Goal: Task Accomplishment & Management: Manage account settings

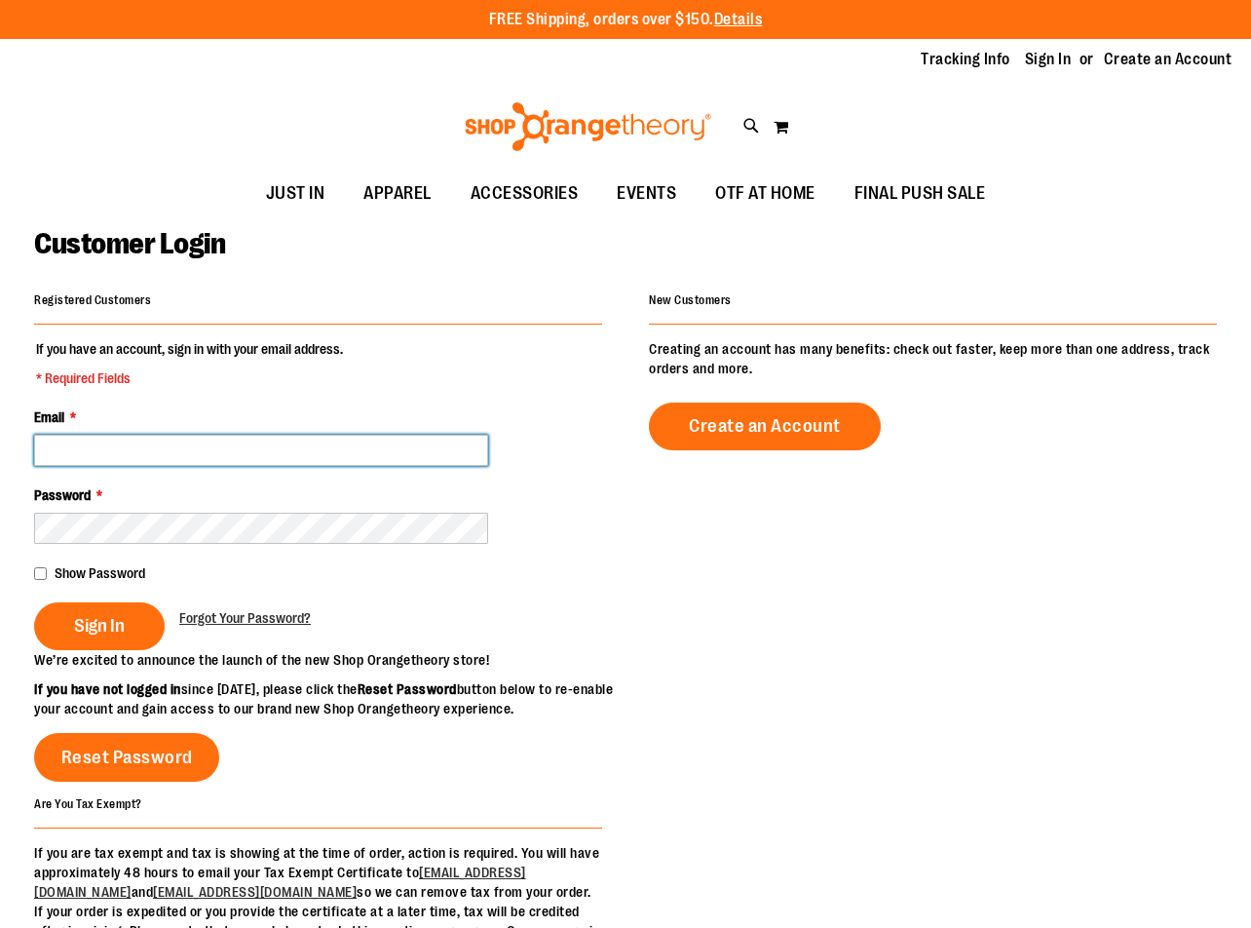
click at [141, 457] on input "Email *" at bounding box center [261, 450] width 454 height 31
type input "**********"
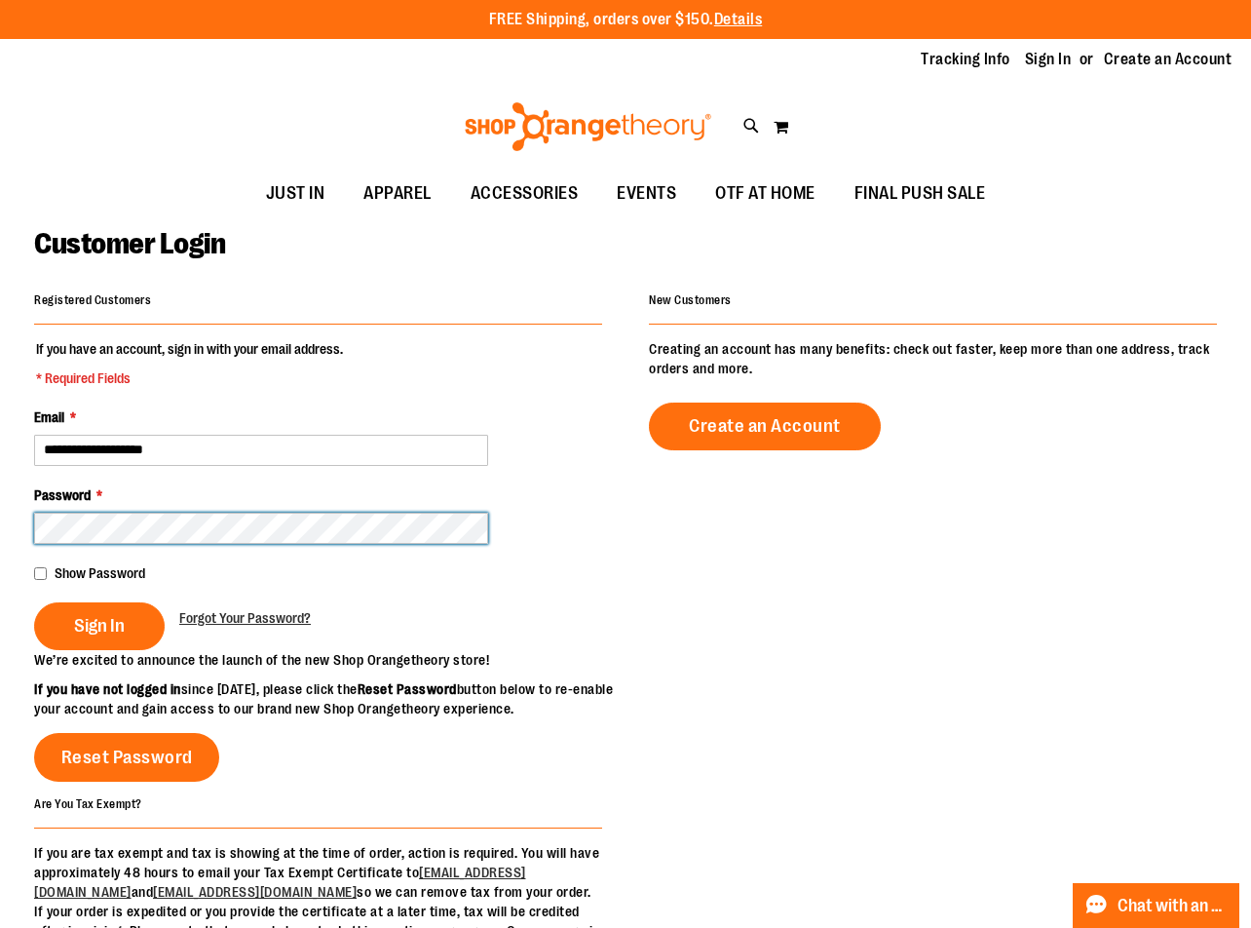
click at [34, 602] on button "Sign In" at bounding box center [99, 626] width 131 height 48
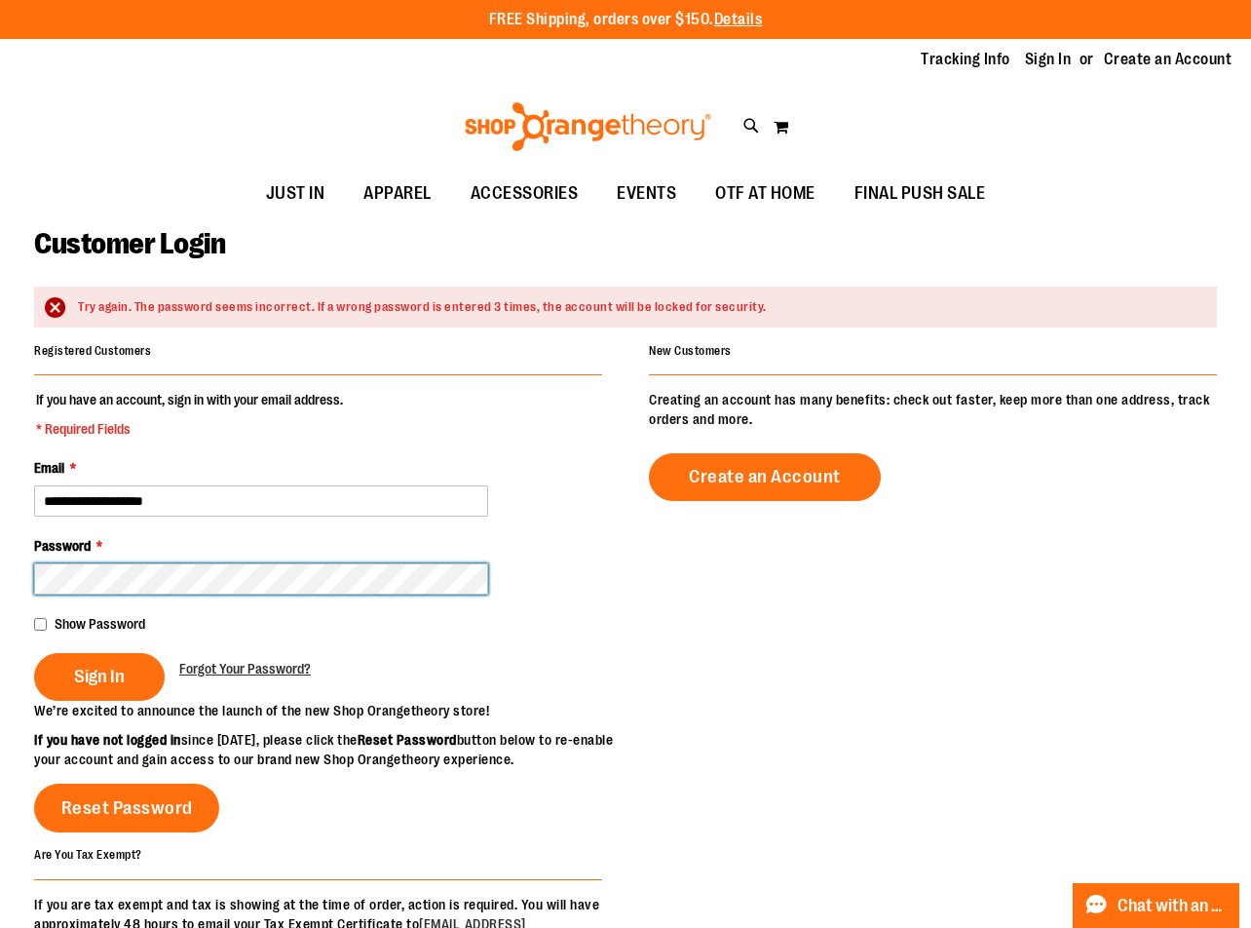
click at [34, 653] on button "Sign In" at bounding box center [99, 677] width 131 height 48
